Goal: Obtain resource: Download file/media

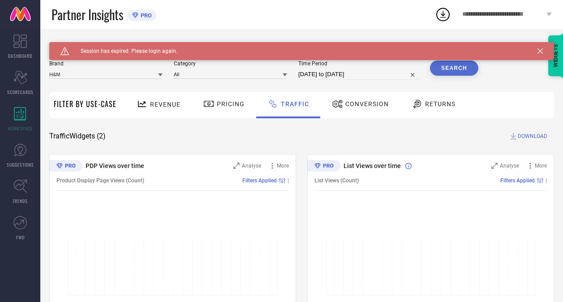
scroll to position [64, 0]
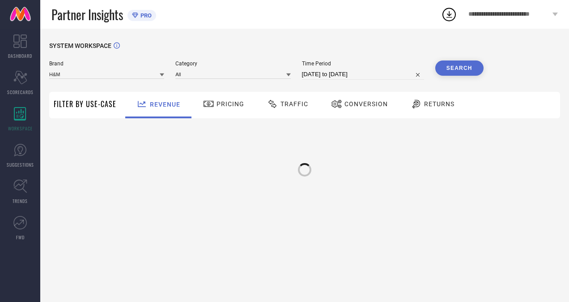
click at [294, 108] on div "Traffic" at bounding box center [288, 103] width 46 height 15
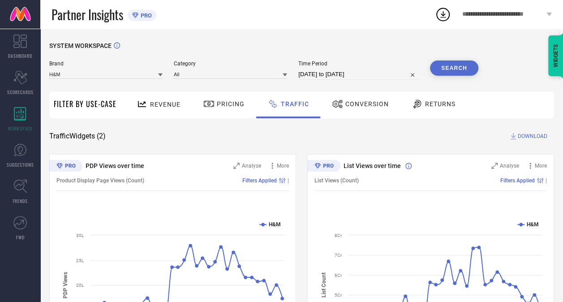
select select "6"
select select "2025"
select select "7"
select select "2025"
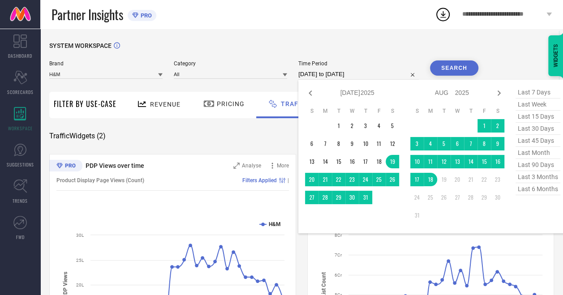
click at [331, 77] on input "19-07-2025 to 18-08-2025" at bounding box center [358, 74] width 120 height 11
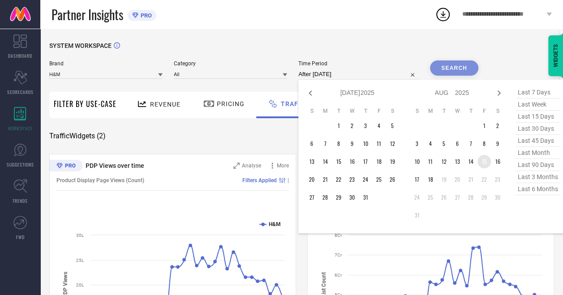
click at [484, 161] on td "15" at bounding box center [483, 161] width 13 height 13
type input "15-08-2025 to 15-08-2025"
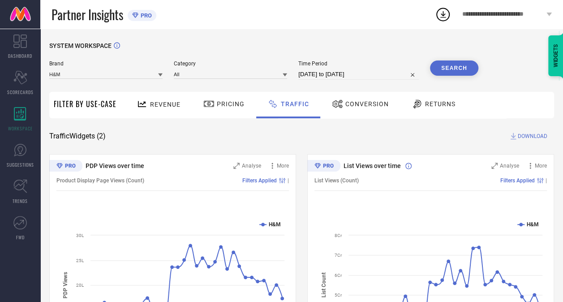
click at [450, 64] on button "Search" at bounding box center [454, 67] width 48 height 15
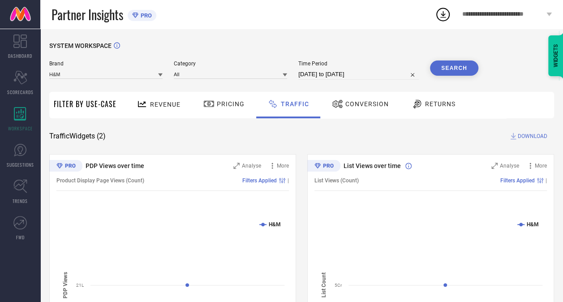
select select "7"
select select "2025"
select select "8"
select select "2025"
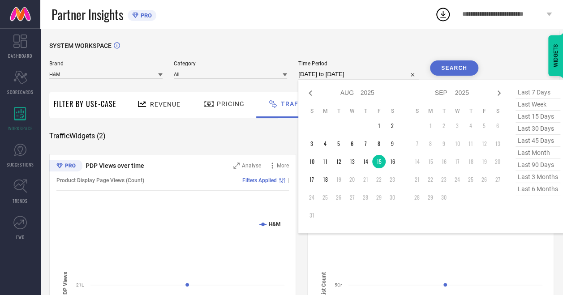
click at [351, 70] on input "15-08-2025 to 15-08-2025" at bounding box center [358, 74] width 120 height 11
click at [393, 166] on td "16" at bounding box center [391, 161] width 13 height 13
type input "16-08-2025 to 16-08-2025"
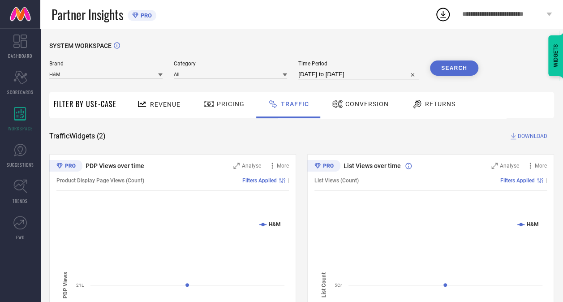
click at [450, 67] on button "Search" at bounding box center [454, 67] width 48 height 15
select select "7"
select select "2025"
select select "8"
select select "2025"
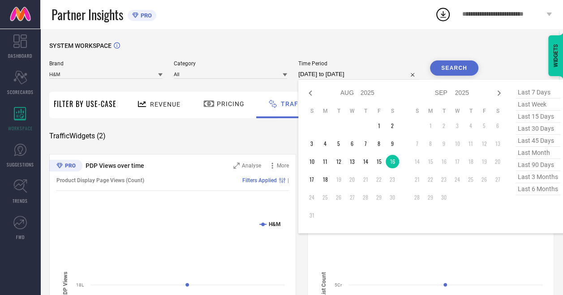
click at [368, 77] on input "16-08-2025 to 16-08-2025" at bounding box center [358, 74] width 120 height 11
click at [314, 177] on td "17" at bounding box center [311, 179] width 13 height 13
type input "17-08-2025 to 17-08-2025"
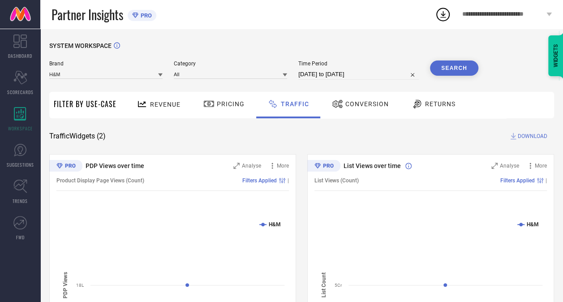
click at [463, 64] on button "Search" at bounding box center [454, 67] width 48 height 15
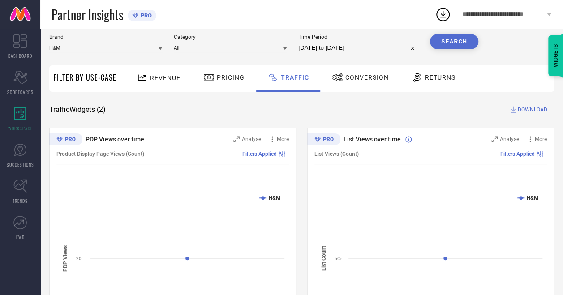
click at [334, 51] on input "17-08-2025 to 17-08-2025" at bounding box center [358, 48] width 120 height 11
select select "7"
select select "2025"
select select "8"
select select "2025"
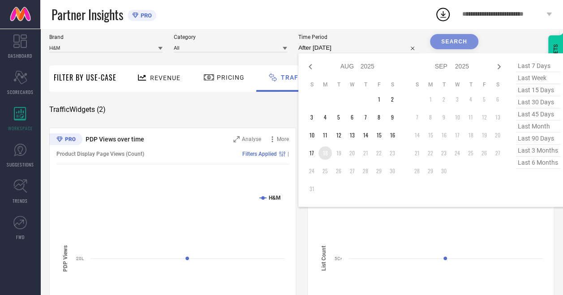
click at [320, 157] on td "18" at bounding box center [324, 152] width 13 height 13
type input "18-08-2025 to 18-08-2025"
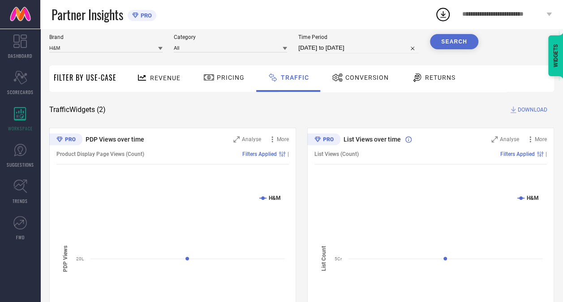
click at [451, 41] on button "Search" at bounding box center [454, 41] width 48 height 15
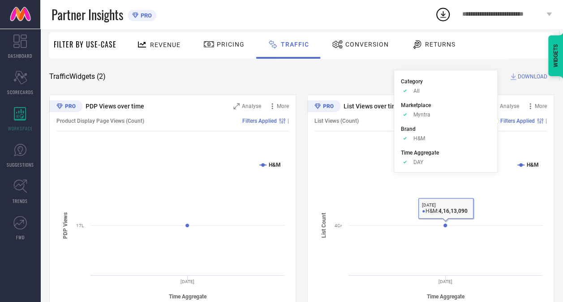
scroll to position [0, 0]
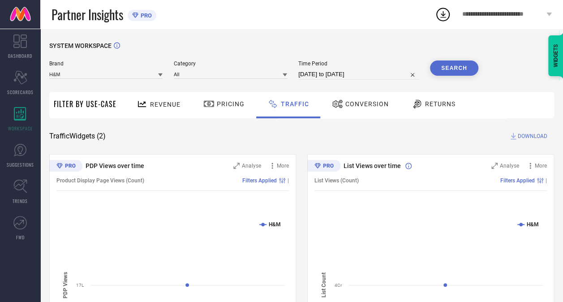
select select "7"
select select "2025"
select select "8"
select select "2025"
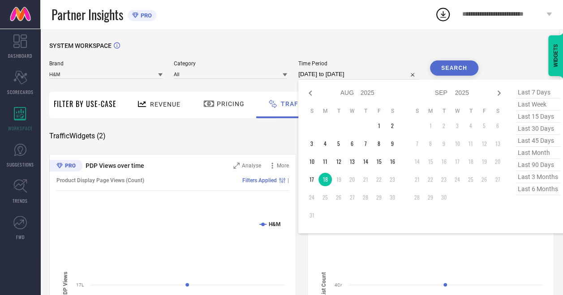
click at [324, 78] on input "18-08-2025 to 18-08-2025" at bounding box center [358, 74] width 120 height 11
click at [310, 95] on icon at bounding box center [310, 93] width 11 height 11
select select "6"
select select "2025"
select select "7"
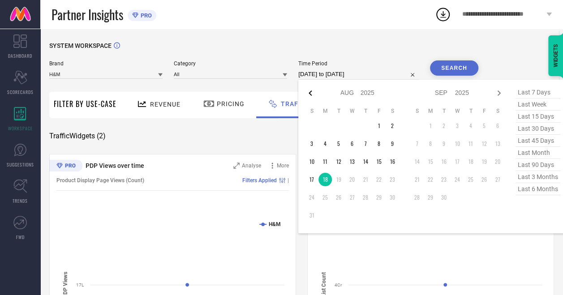
select select "2025"
click at [310, 95] on icon at bounding box center [310, 93] width 11 height 11
select select "5"
select select "2025"
select select "6"
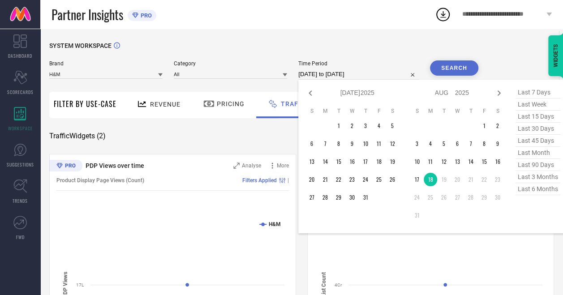
select select "2025"
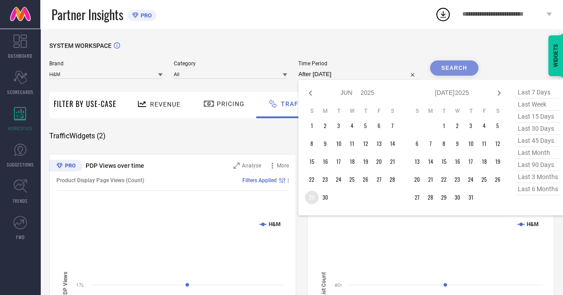
click at [313, 196] on td "29" at bounding box center [311, 197] width 13 height 13
type input "29-06-2025 to 05-07-2025"
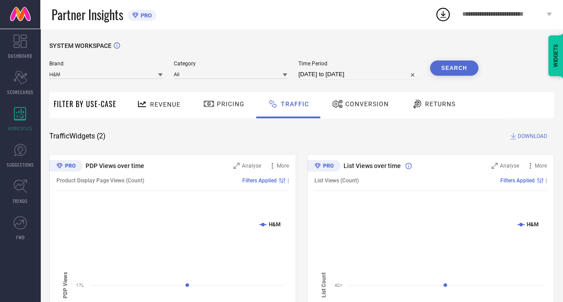
click at [464, 68] on button "Search" at bounding box center [454, 67] width 48 height 15
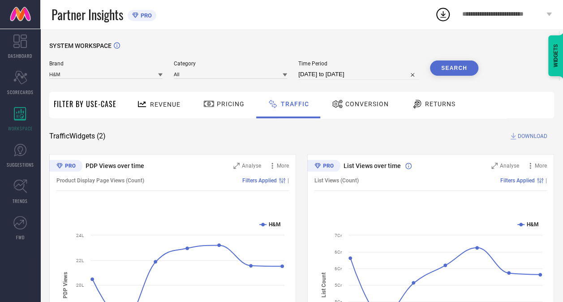
click at [522, 138] on span "DOWNLOAD" at bounding box center [532, 136] width 30 height 9
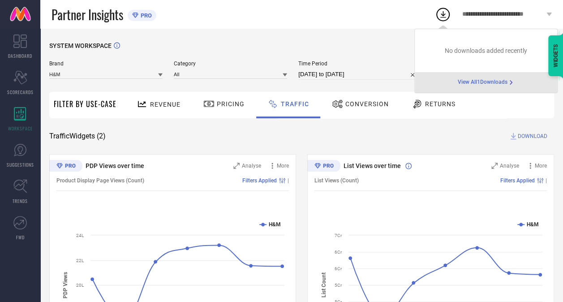
click at [502, 84] on span "View All 1 Downloads" at bounding box center [482, 82] width 50 height 7
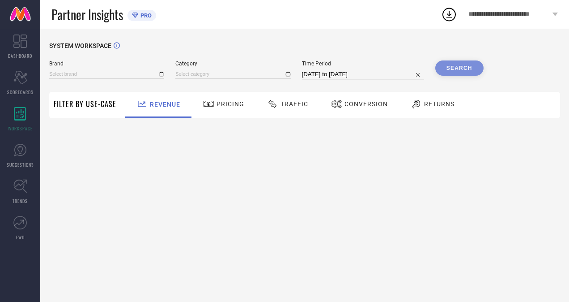
type input "H&M"
type input "All"
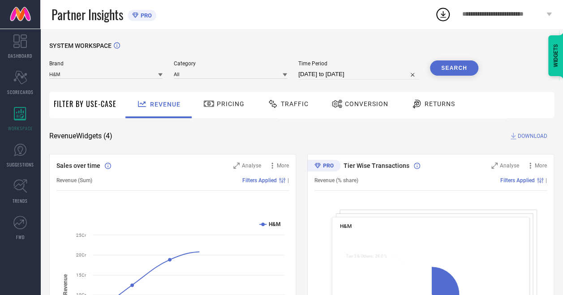
select select "6"
select select "2025"
select select "7"
select select "2025"
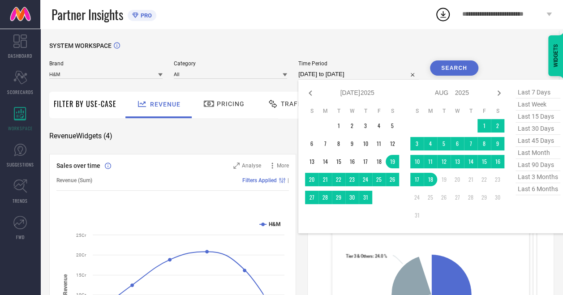
click at [312, 72] on input "19-07-2025 to 18-08-2025" at bounding box center [358, 74] width 120 height 11
click at [309, 96] on icon at bounding box center [310, 93] width 11 height 11
select select "5"
select select "2025"
select select "6"
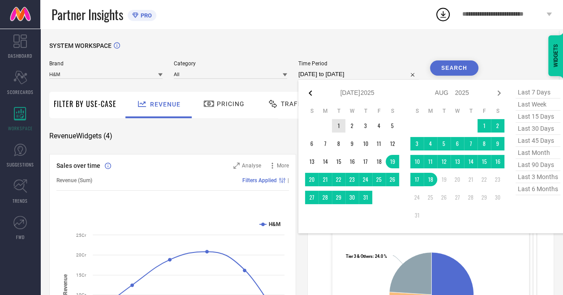
select select "2025"
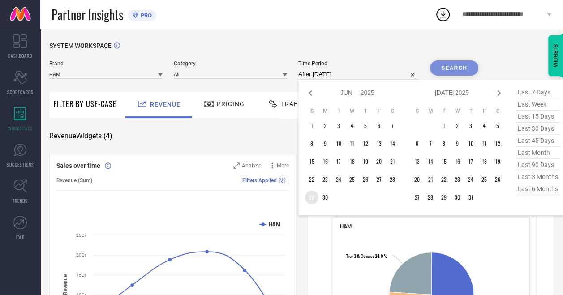
click at [313, 194] on td "29" at bounding box center [311, 197] width 13 height 13
type input "29-06-2025 to 05-07-2025"
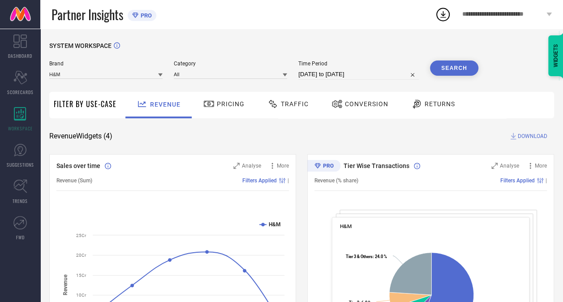
click at [435, 69] on button "Search" at bounding box center [454, 67] width 48 height 15
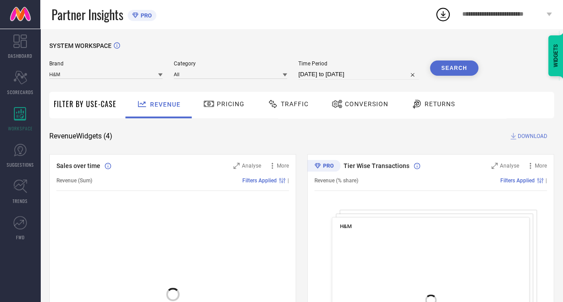
click at [280, 100] on div "Traffic" at bounding box center [288, 103] width 46 height 15
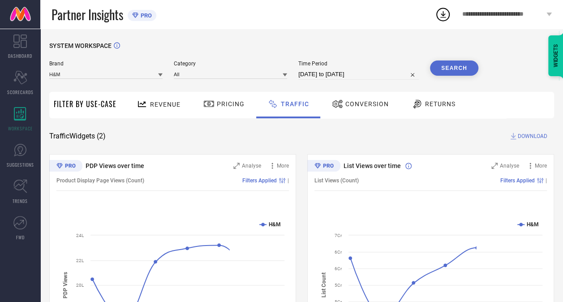
scroll to position [34, 0]
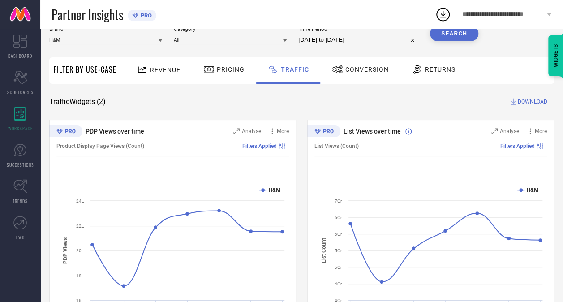
click at [529, 105] on span "DOWNLOAD" at bounding box center [532, 101] width 30 height 9
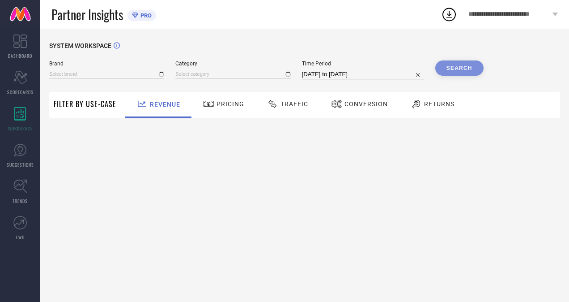
type input "H&M"
type input "All"
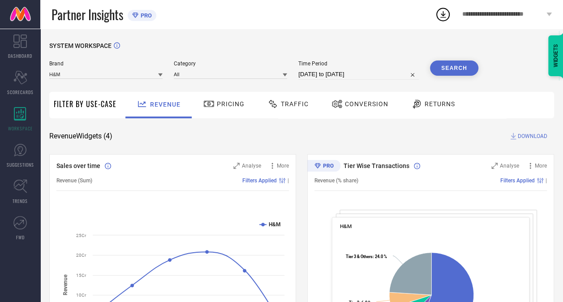
click at [443, 13] on icon at bounding box center [443, 14] width 16 height 16
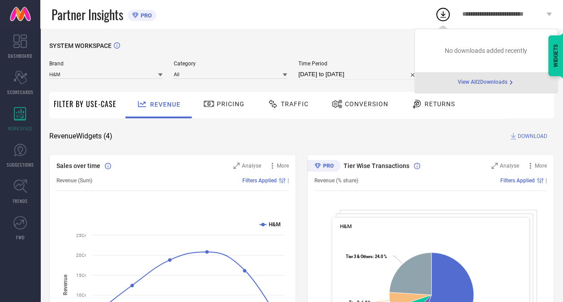
click at [490, 84] on span "View All 2 Downloads" at bounding box center [482, 82] width 50 height 7
